Goal: Task Accomplishment & Management: Manage account settings

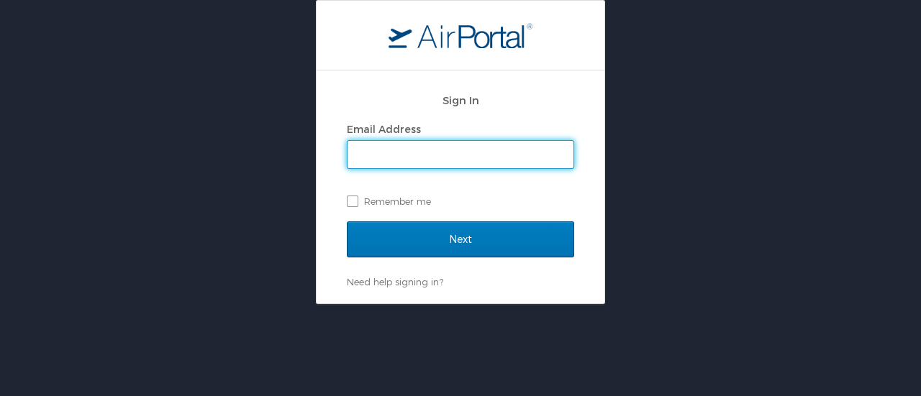
click at [420, 160] on input "Email Address" at bounding box center [460, 154] width 226 height 27
type input "chrystal.brown@civilservice.la.gov"
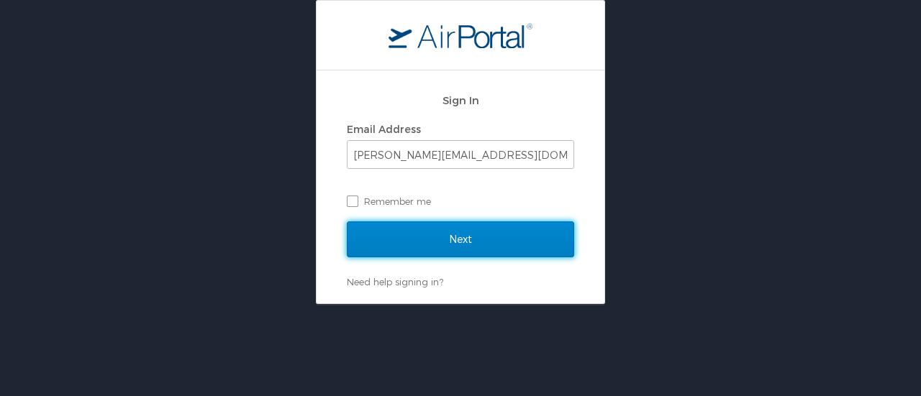
click at [429, 237] on input "Next" at bounding box center [460, 240] width 227 height 36
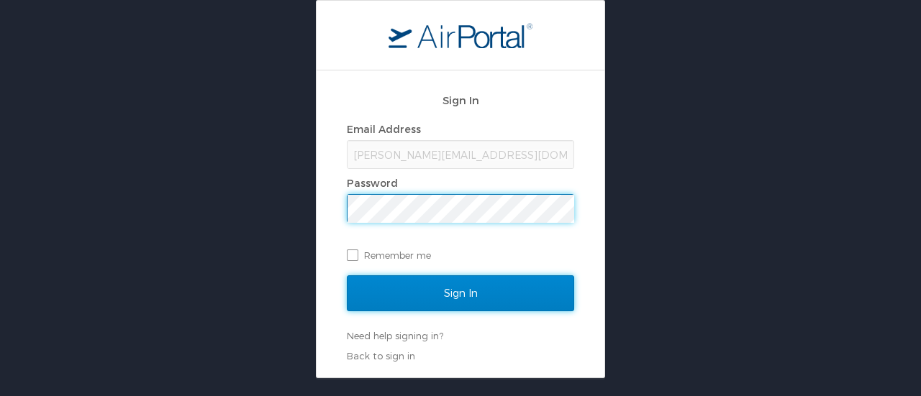
click at [490, 300] on input "Sign In" at bounding box center [460, 294] width 227 height 36
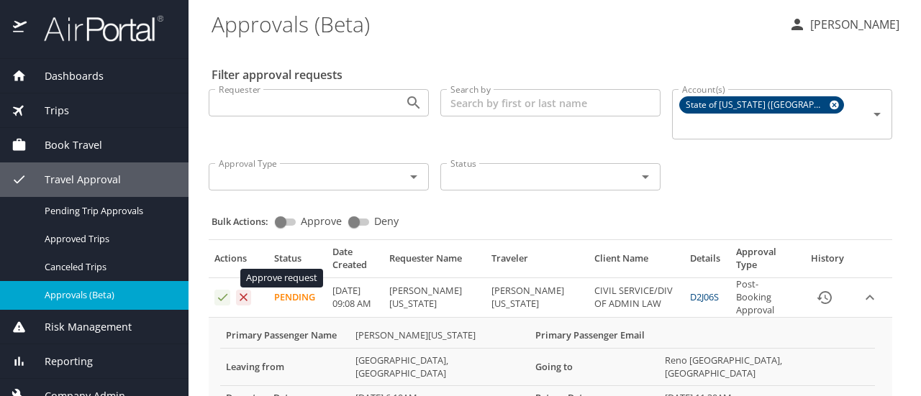
click at [219, 291] on icon "Approval table" at bounding box center [223, 298] width 14 height 14
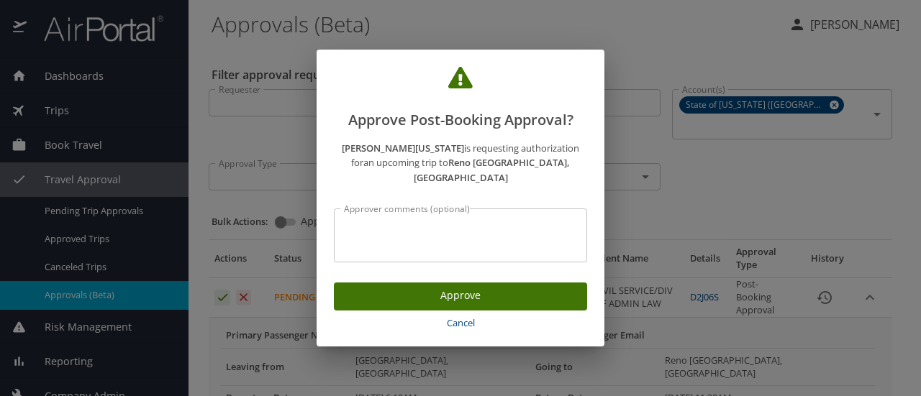
click at [440, 287] on span "Approve" at bounding box center [460, 296] width 230 height 18
